Goal: Task Accomplishment & Management: Manage account settings

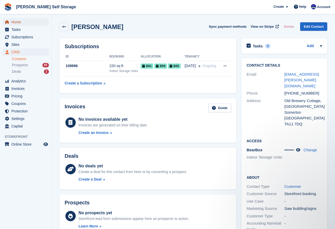
click at [11, 23] on span "Home" at bounding box center [26, 21] width 31 height 7
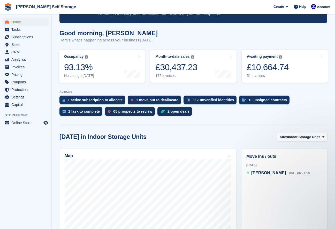
scroll to position [44, 0]
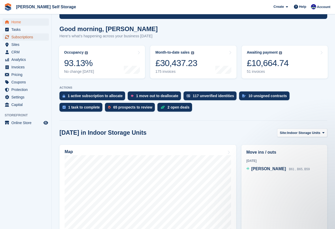
click at [16, 38] on span "Subscriptions" at bounding box center [26, 36] width 31 height 7
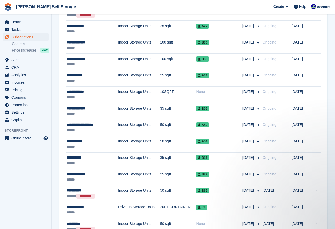
scroll to position [223, 0]
